Goal: Information Seeking & Learning: Learn about a topic

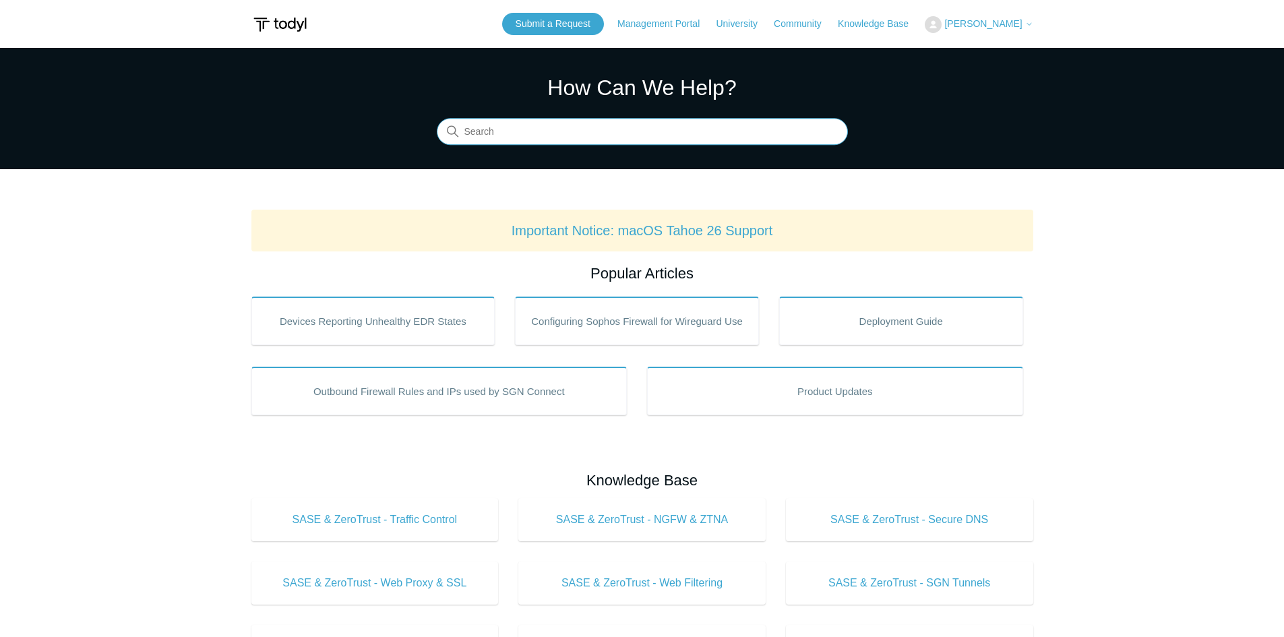
click at [656, 130] on input "Search" at bounding box center [642, 132] width 411 height 27
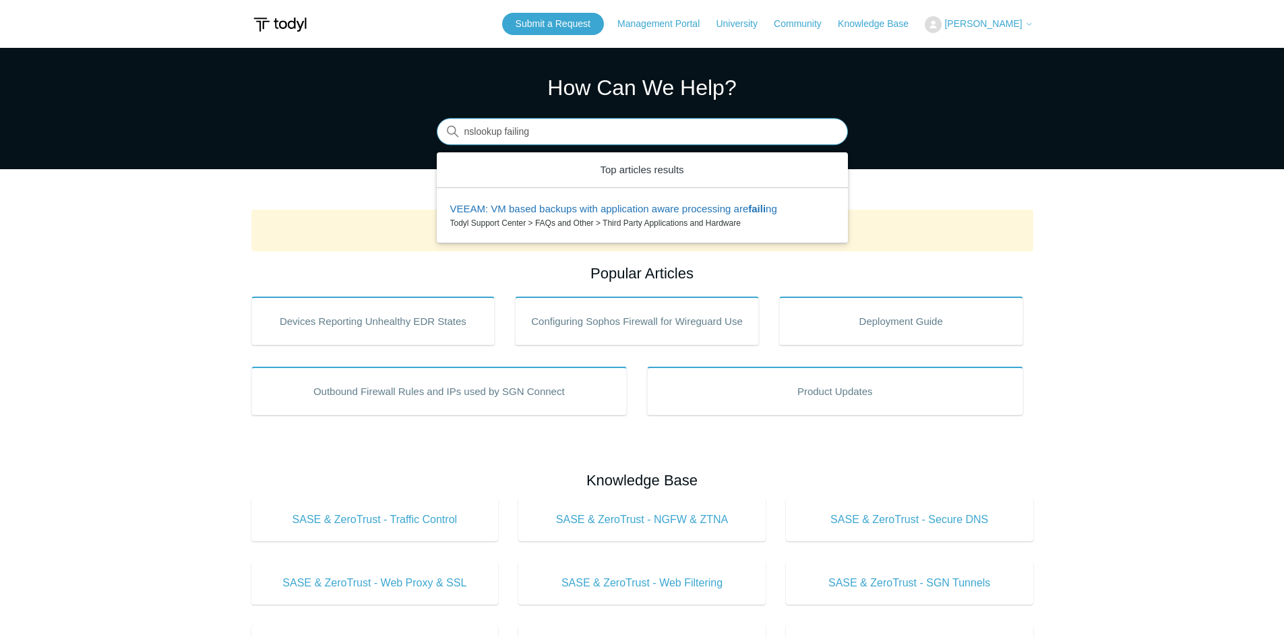
type input "nslookup failing"
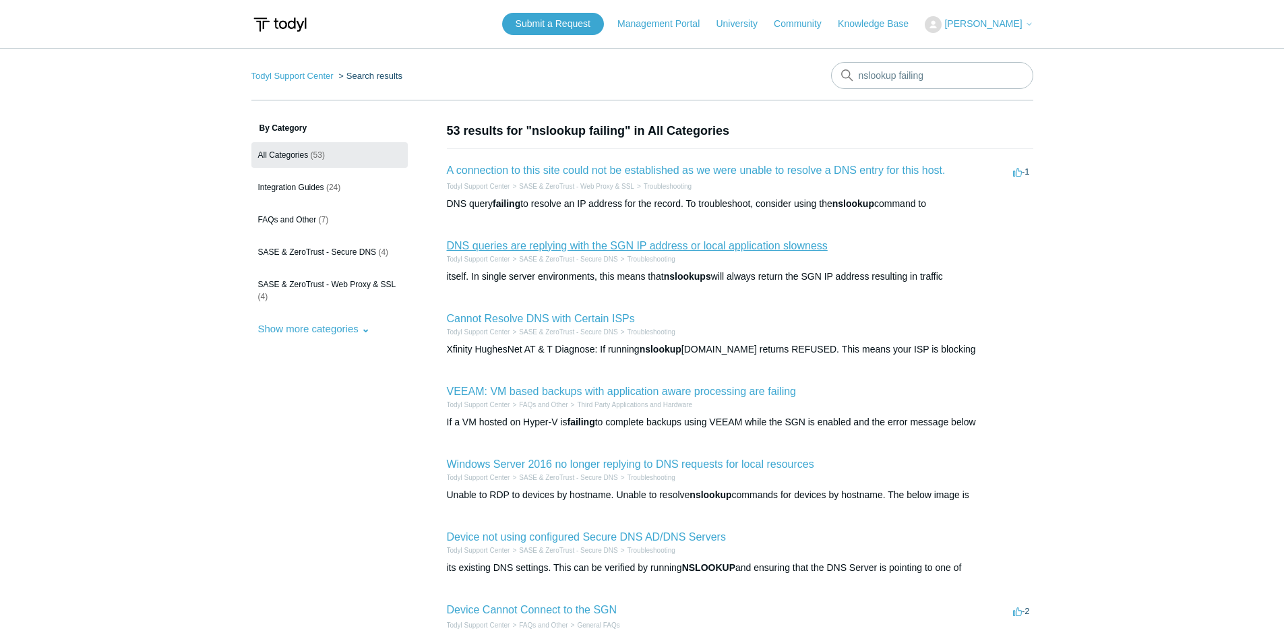
click at [604, 243] on link "DNS queries are replying with the SGN IP address or local application slowness" at bounding box center [637, 245] width 381 height 11
click at [563, 458] on link "Windows Server 2016 no longer replying to DNS requests for local resources" at bounding box center [630, 463] width 367 height 11
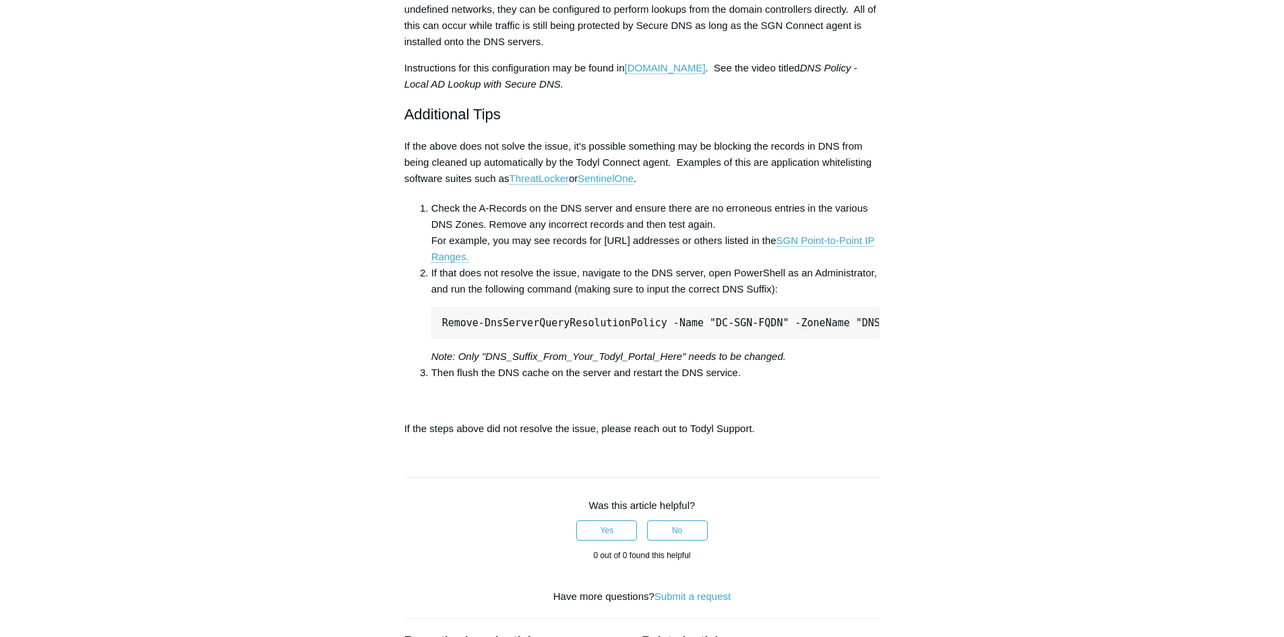
scroll to position [742, 0]
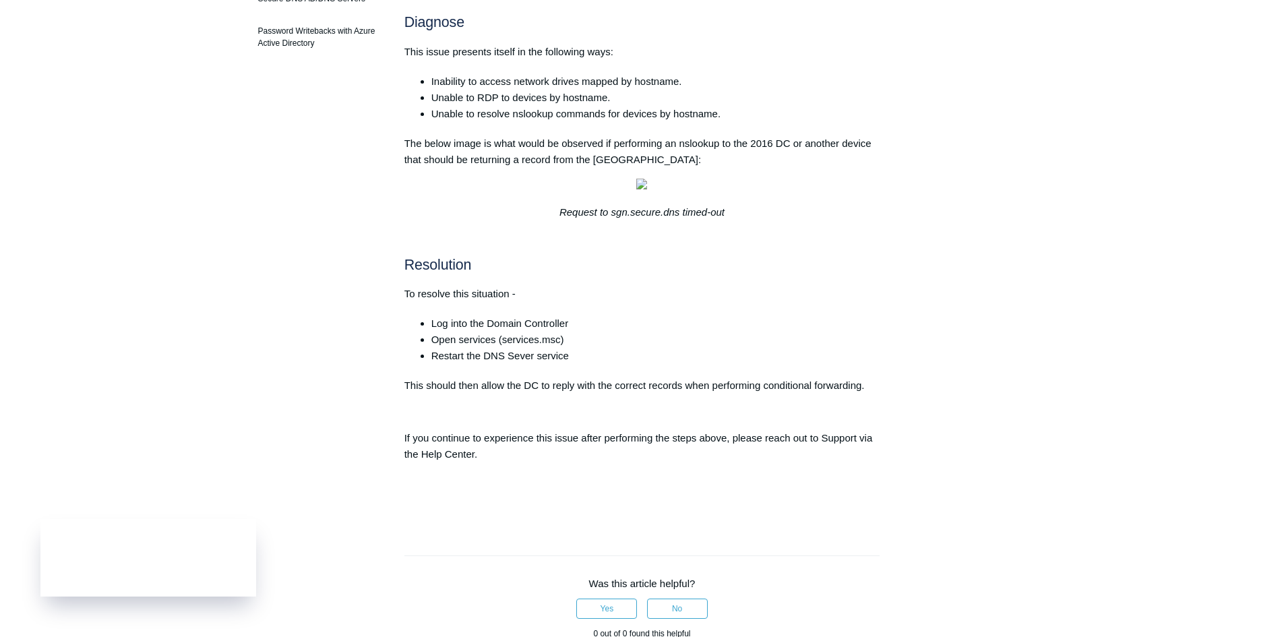
scroll to position [337, 0]
